Goal: Transaction & Acquisition: Purchase product/service

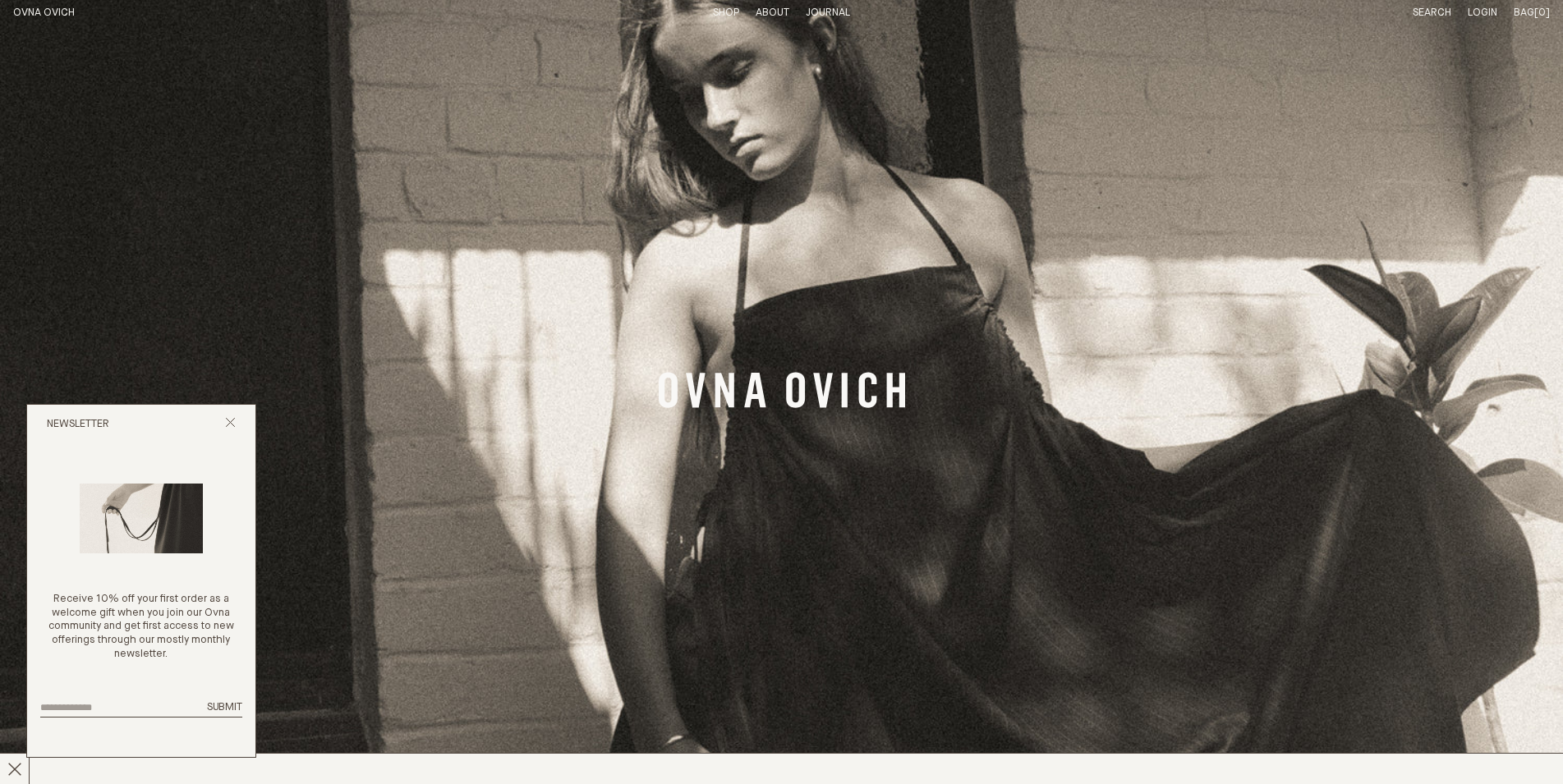
click at [716, 14] on link "Shop" at bounding box center [725, 13] width 26 height 11
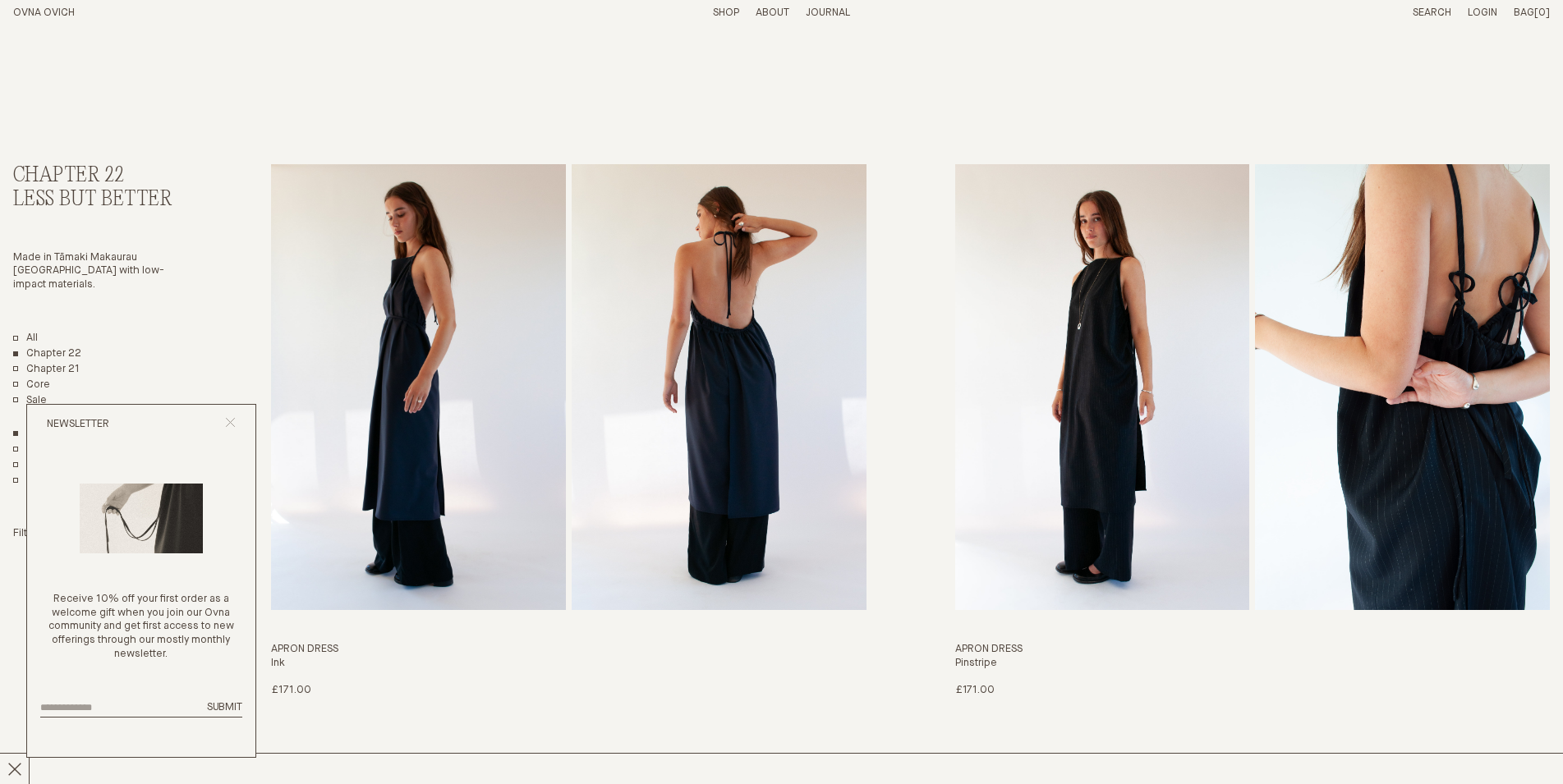
click at [231, 426] on icon "Close popup" at bounding box center [231, 422] width 11 height 11
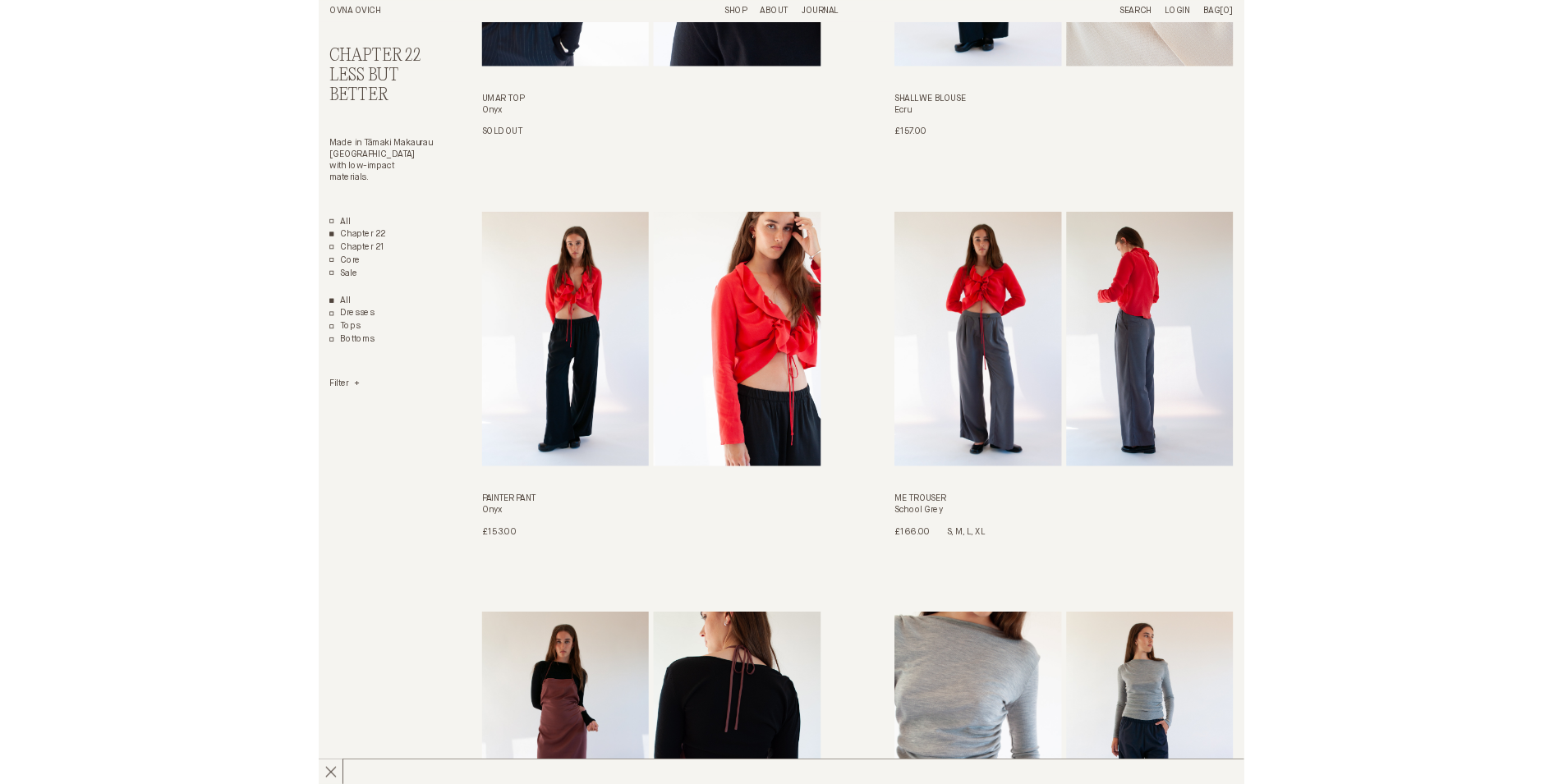
scroll to position [921, 0]
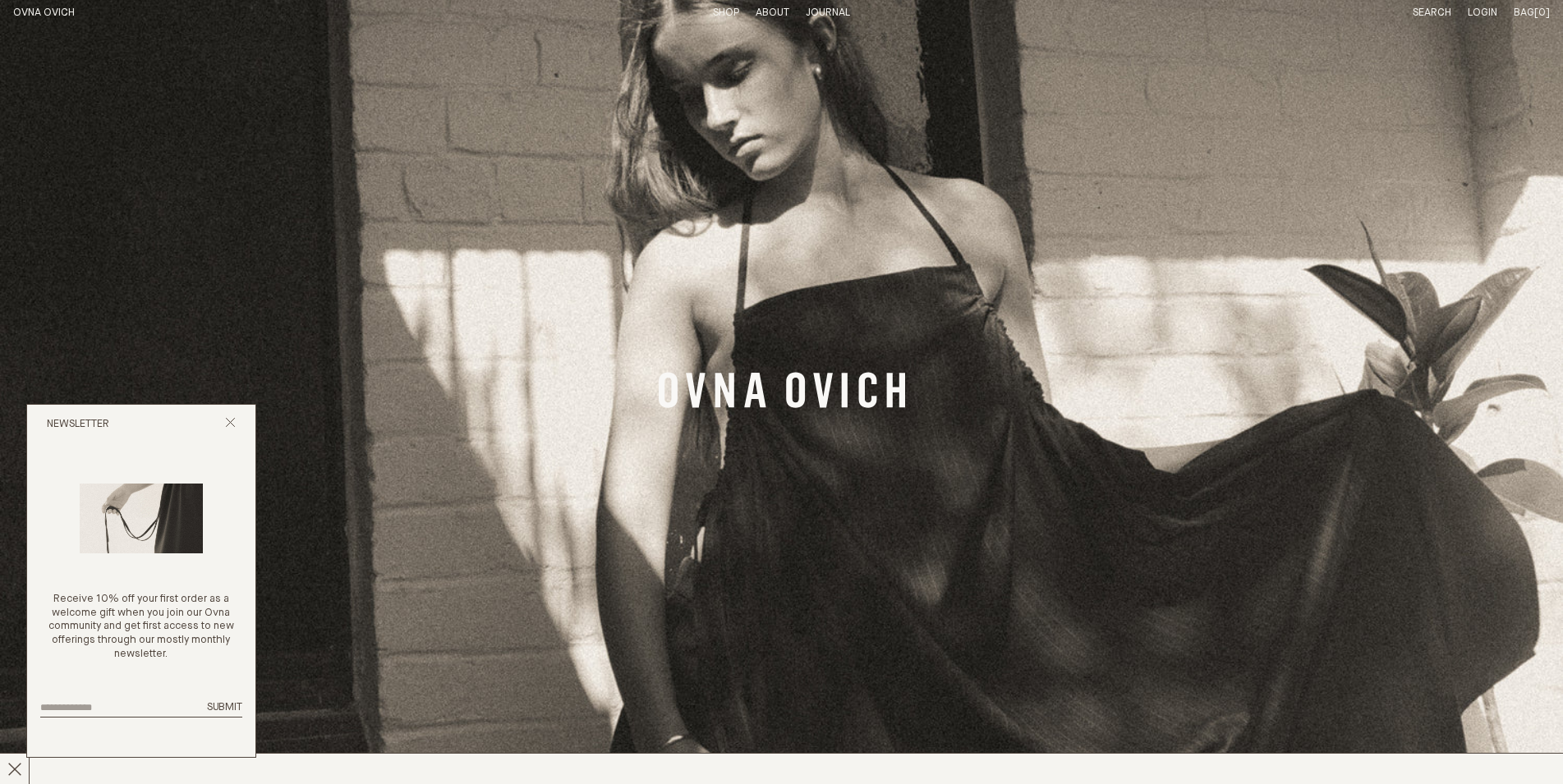
click at [719, 15] on link "Shop" at bounding box center [725, 13] width 26 height 11
